Goal: Information Seeking & Learning: Learn about a topic

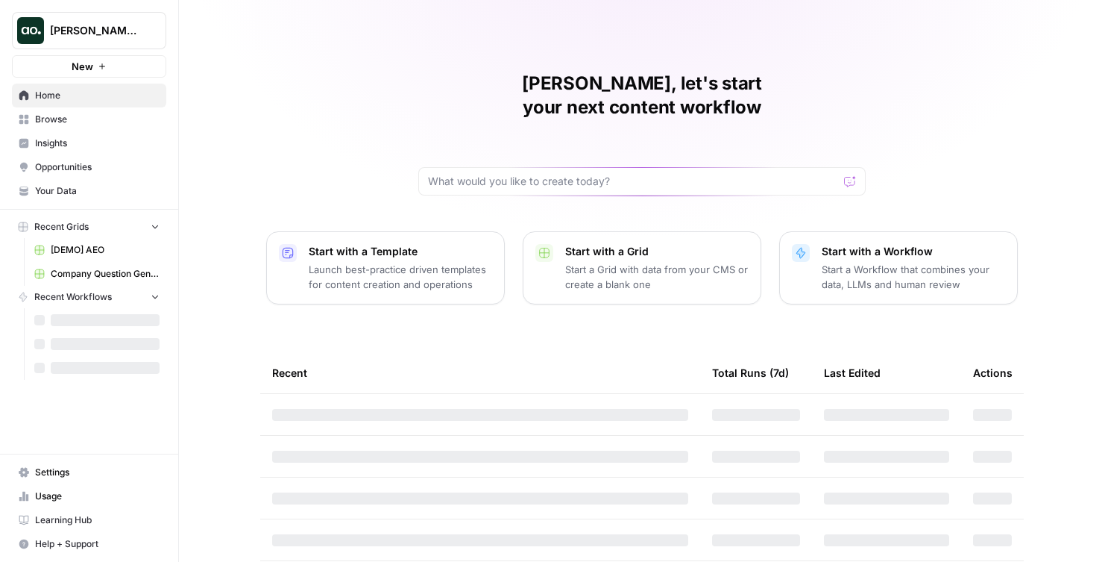
click at [101, 26] on span "[PERSON_NAME] Test" at bounding box center [95, 30] width 90 height 15
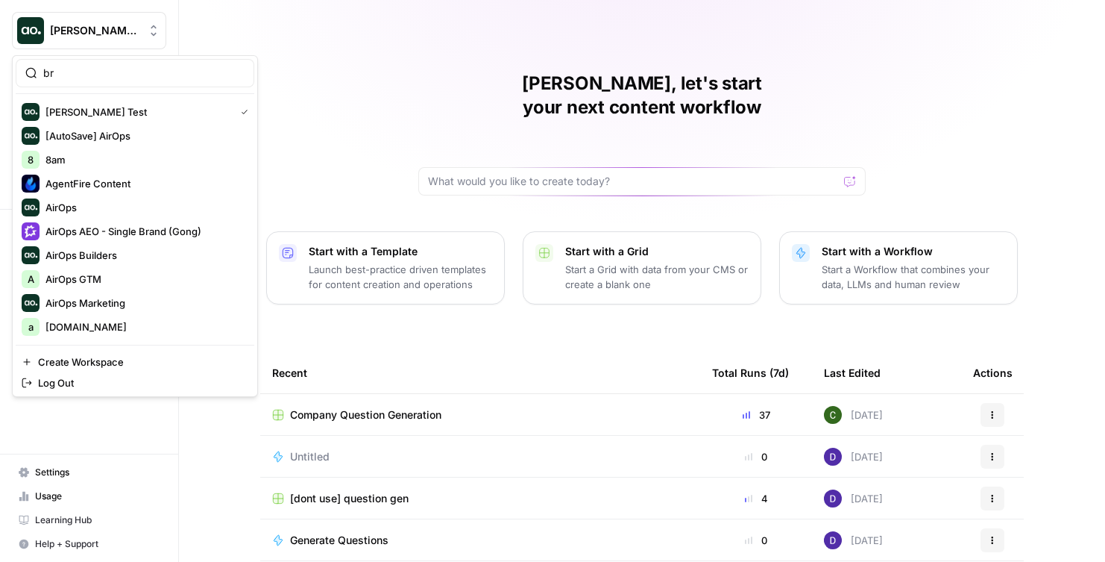
type input "b"
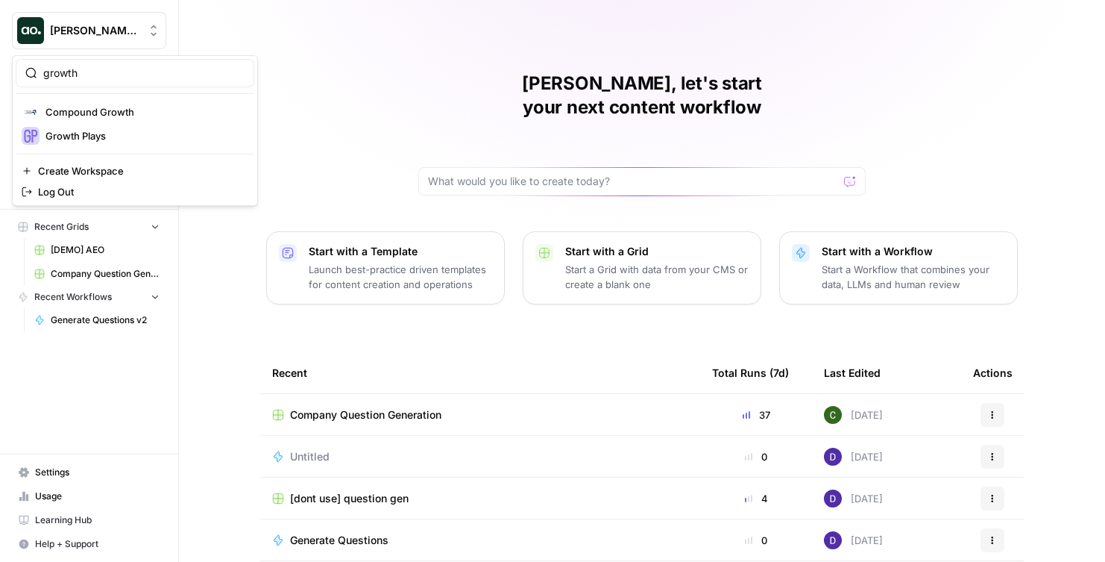
type input "growth"
click at [87, 135] on span "Growth Plays" at bounding box center [143, 135] width 197 height 15
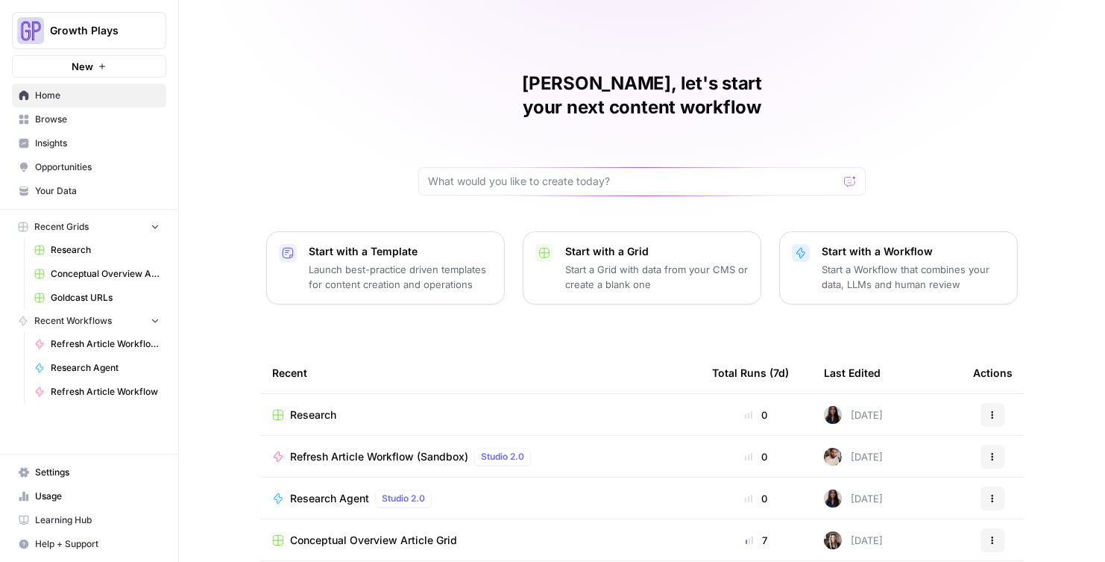
click at [78, 189] on span "Your Data" at bounding box center [97, 190] width 125 height 13
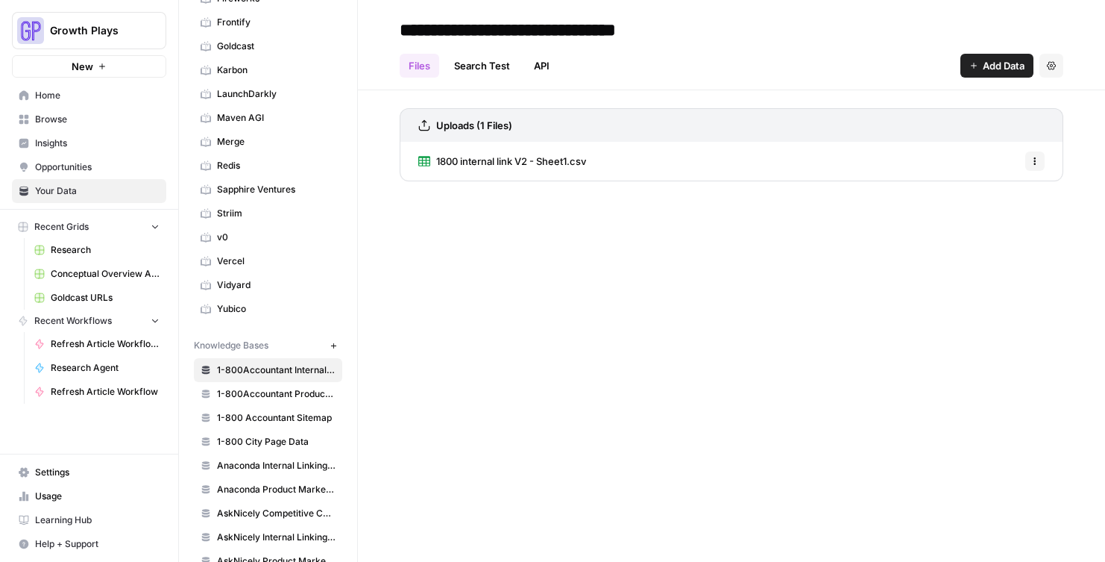
scroll to position [336, 0]
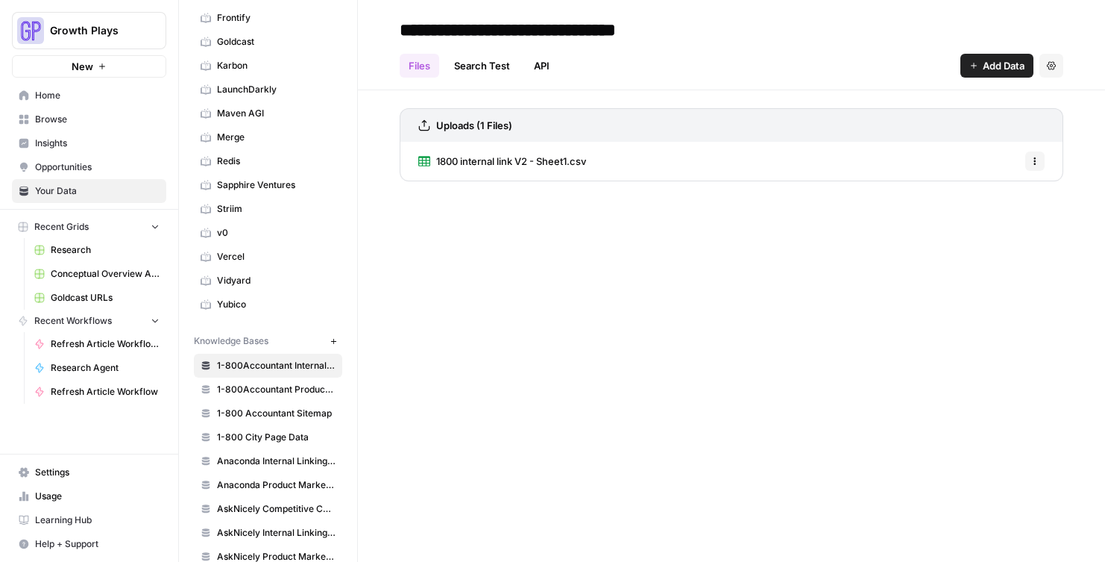
click at [269, 236] on span "v0" at bounding box center [276, 232] width 119 height 13
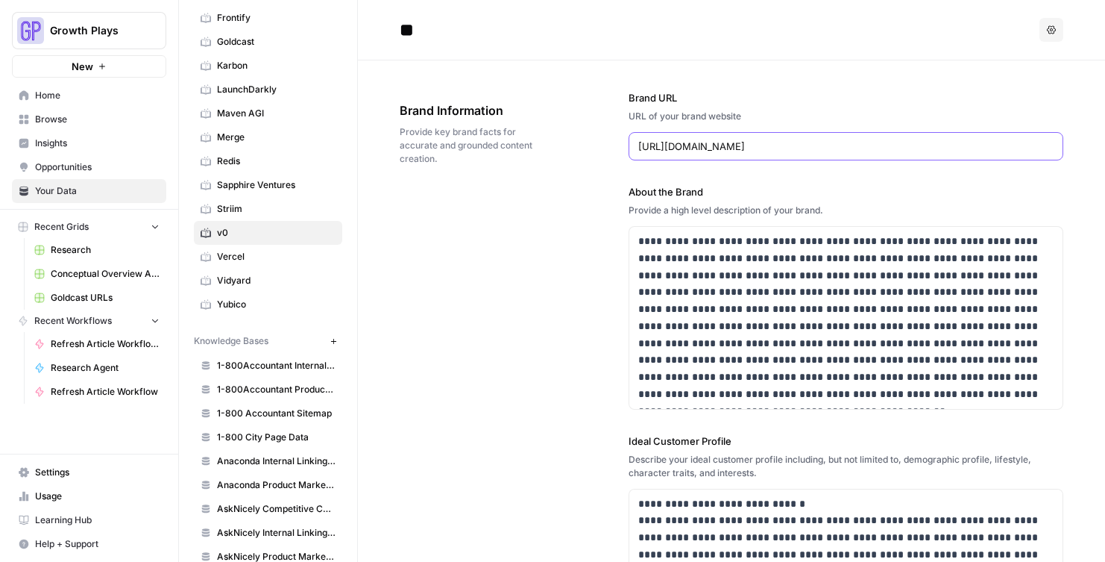
drag, startPoint x: 749, startPoint y: 144, endPoint x: 506, endPoint y: 144, distance: 242.4
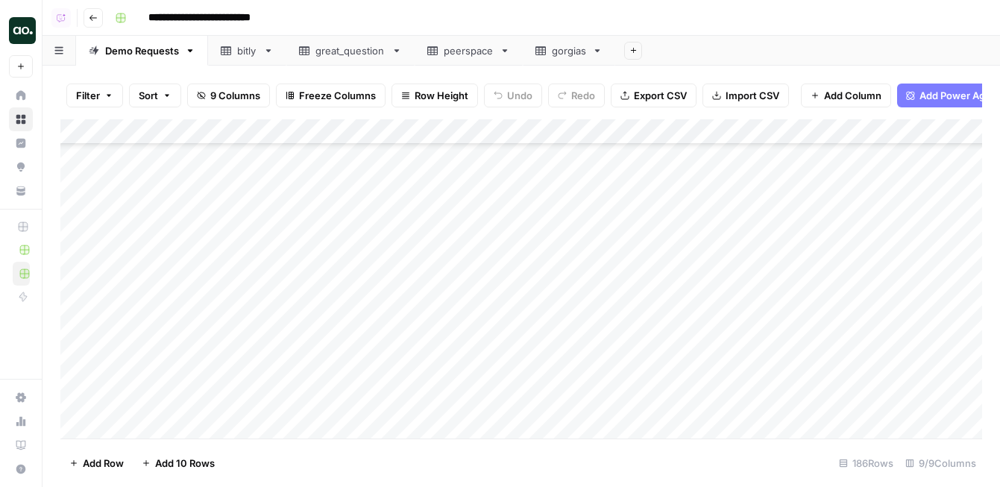
scroll to position [4240, 0]
click at [146, 357] on div "Add Column" at bounding box center [521, 278] width 922 height 319
click at [175, 297] on div "Add Column" at bounding box center [521, 278] width 922 height 319
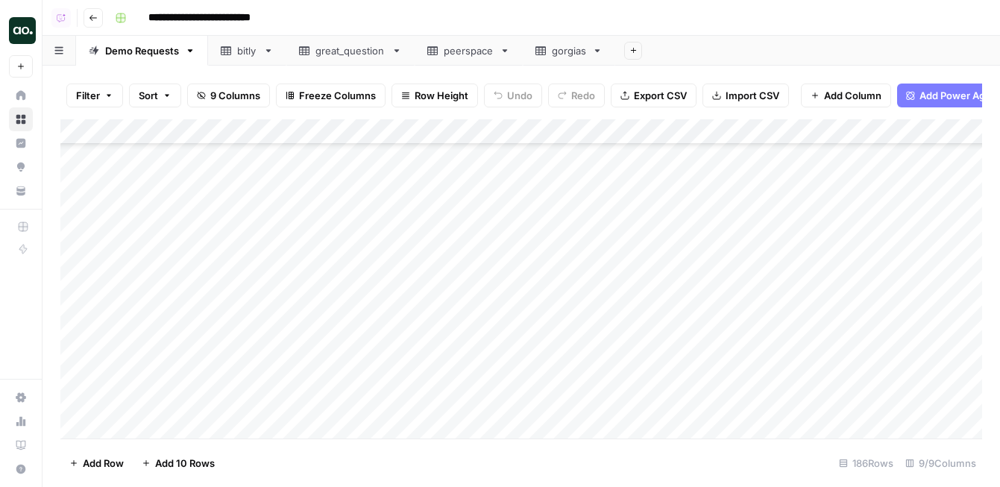
click at [156, 297] on div "Add Column" at bounding box center [521, 278] width 922 height 319
type textarea "**"
click at [172, 324] on div "Add Column" at bounding box center [521, 278] width 922 height 319
click at [249, 299] on div "Add Column" at bounding box center [521, 278] width 922 height 319
click at [259, 297] on div "Add Column" at bounding box center [521, 278] width 922 height 319
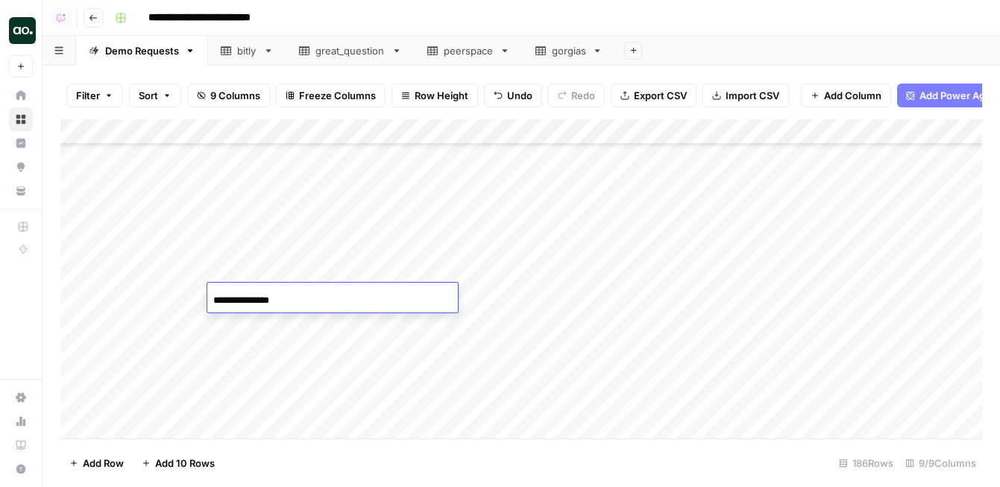
click at [275, 351] on div "Add Column" at bounding box center [521, 278] width 922 height 319
click at [568, 296] on div "Add Column" at bounding box center [521, 278] width 922 height 319
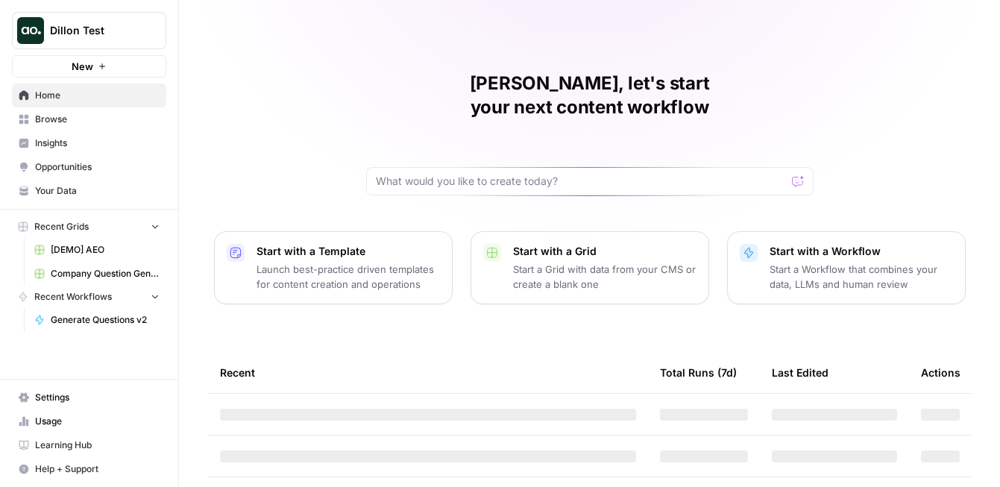
click at [45, 31] on button "Dillon Test" at bounding box center [89, 30] width 154 height 37
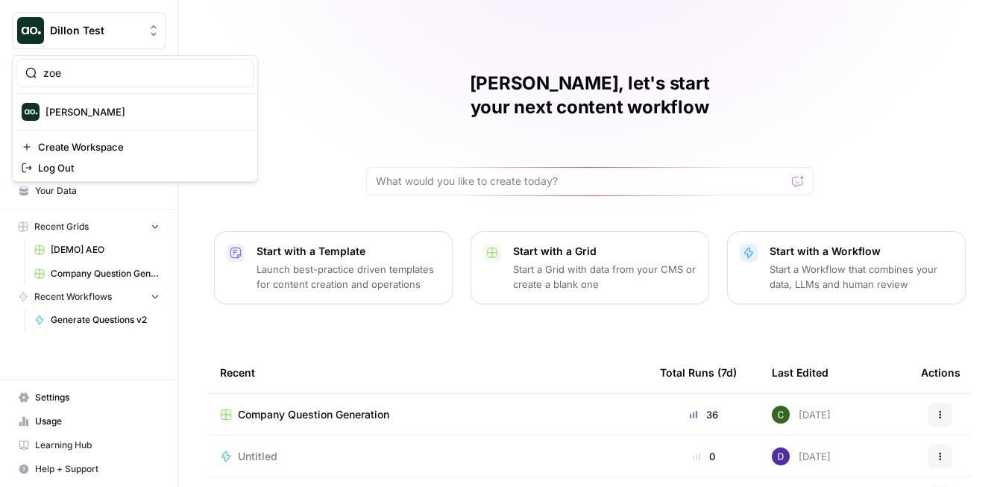
type input "zoe"
click at [87, 110] on span "[PERSON_NAME]" at bounding box center [143, 111] width 197 height 15
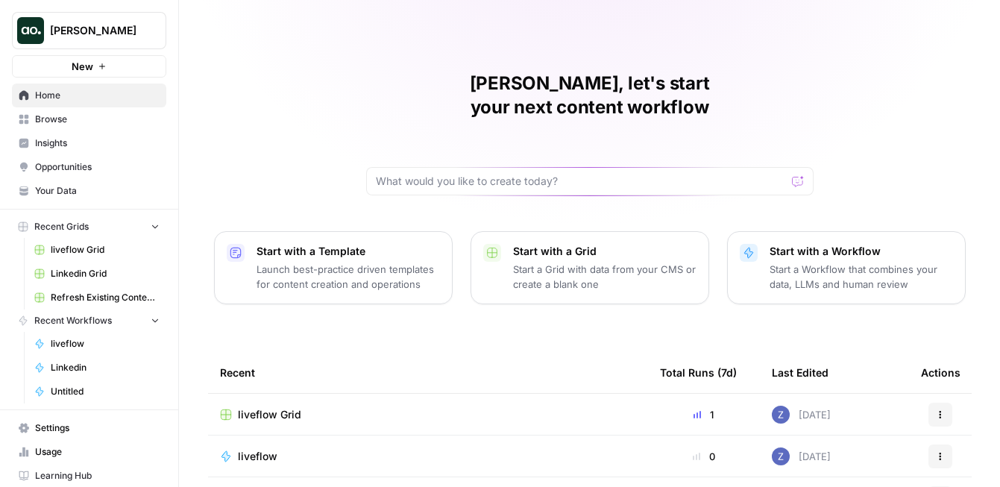
click at [124, 144] on span "Insights" at bounding box center [97, 142] width 125 height 13
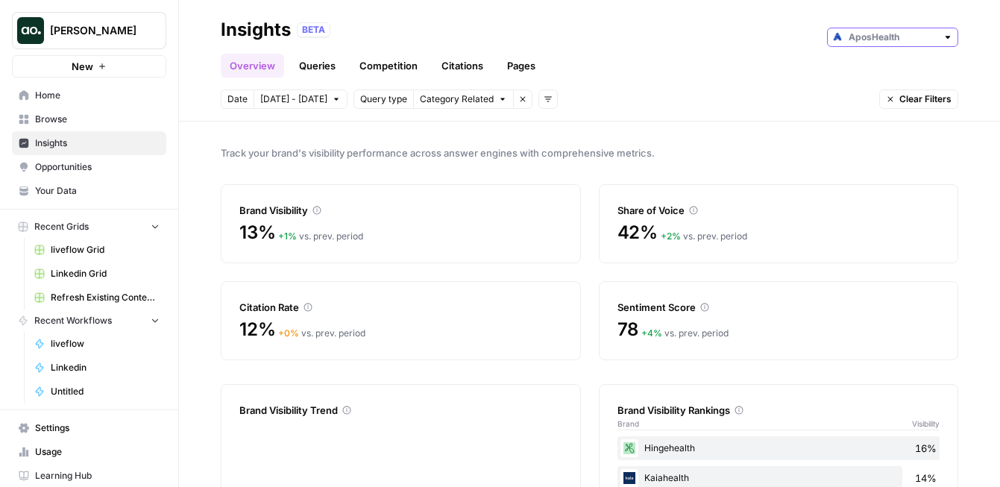
click at [892, 41] on input "text" at bounding box center [893, 37] width 88 height 15
click at [889, 74] on span "Deliverect" at bounding box center [898, 70] width 84 height 15
type input "Deliverect"
